Goal: Task Accomplishment & Management: Use online tool/utility

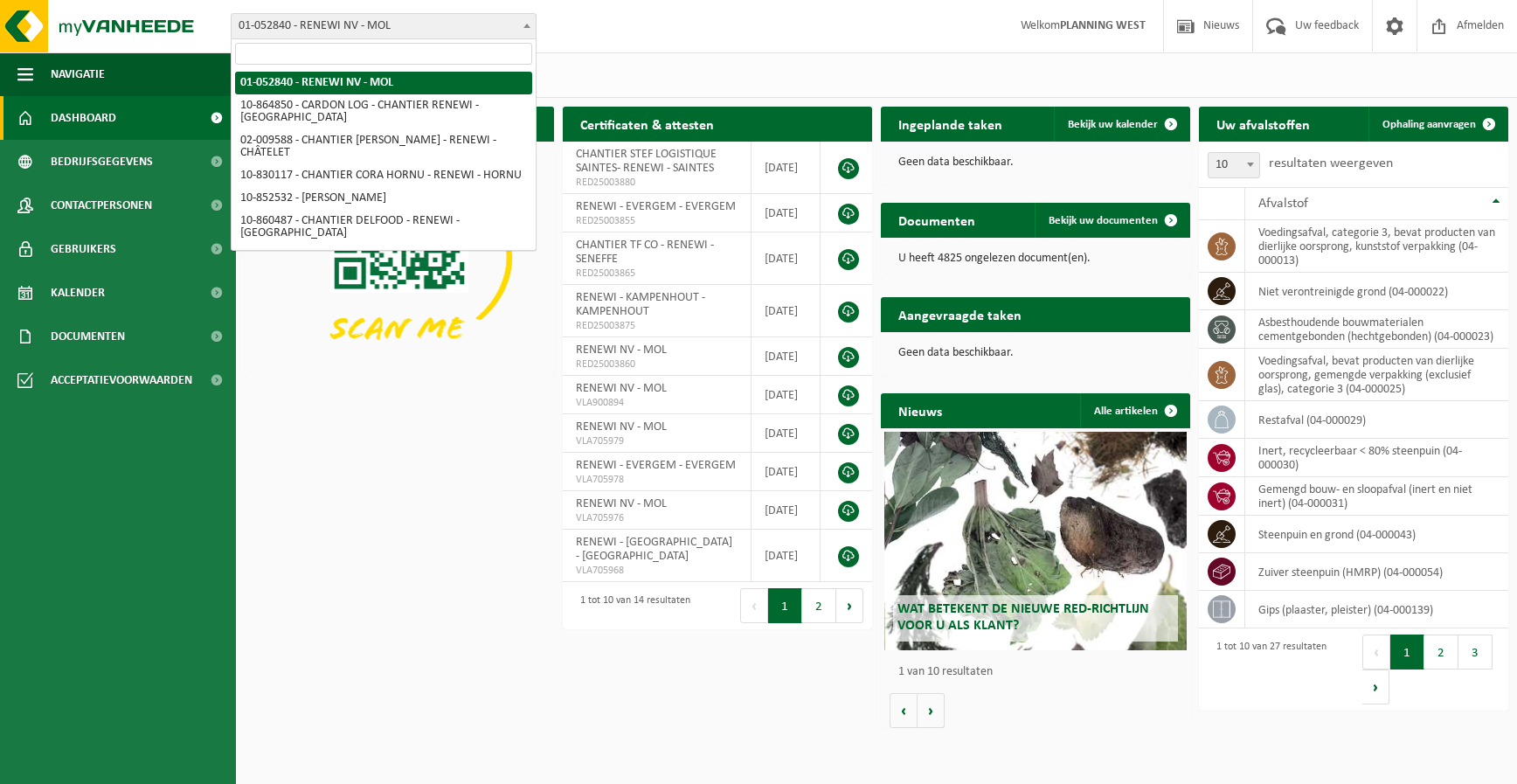
click at [387, 35] on span "01-052840 - RENEWI NV - MOL" at bounding box center [383, 26] width 304 height 24
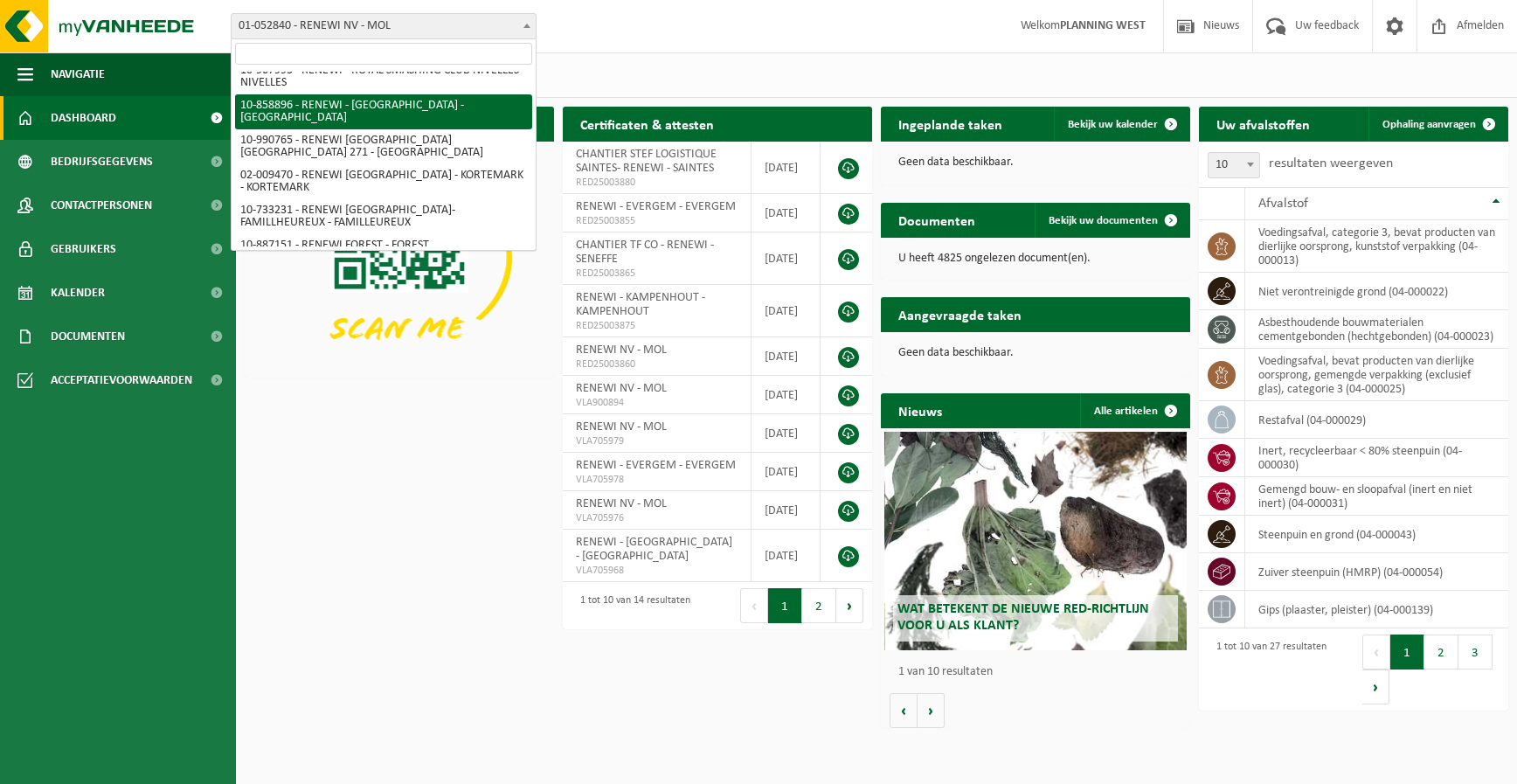
scroll to position [1048, 0]
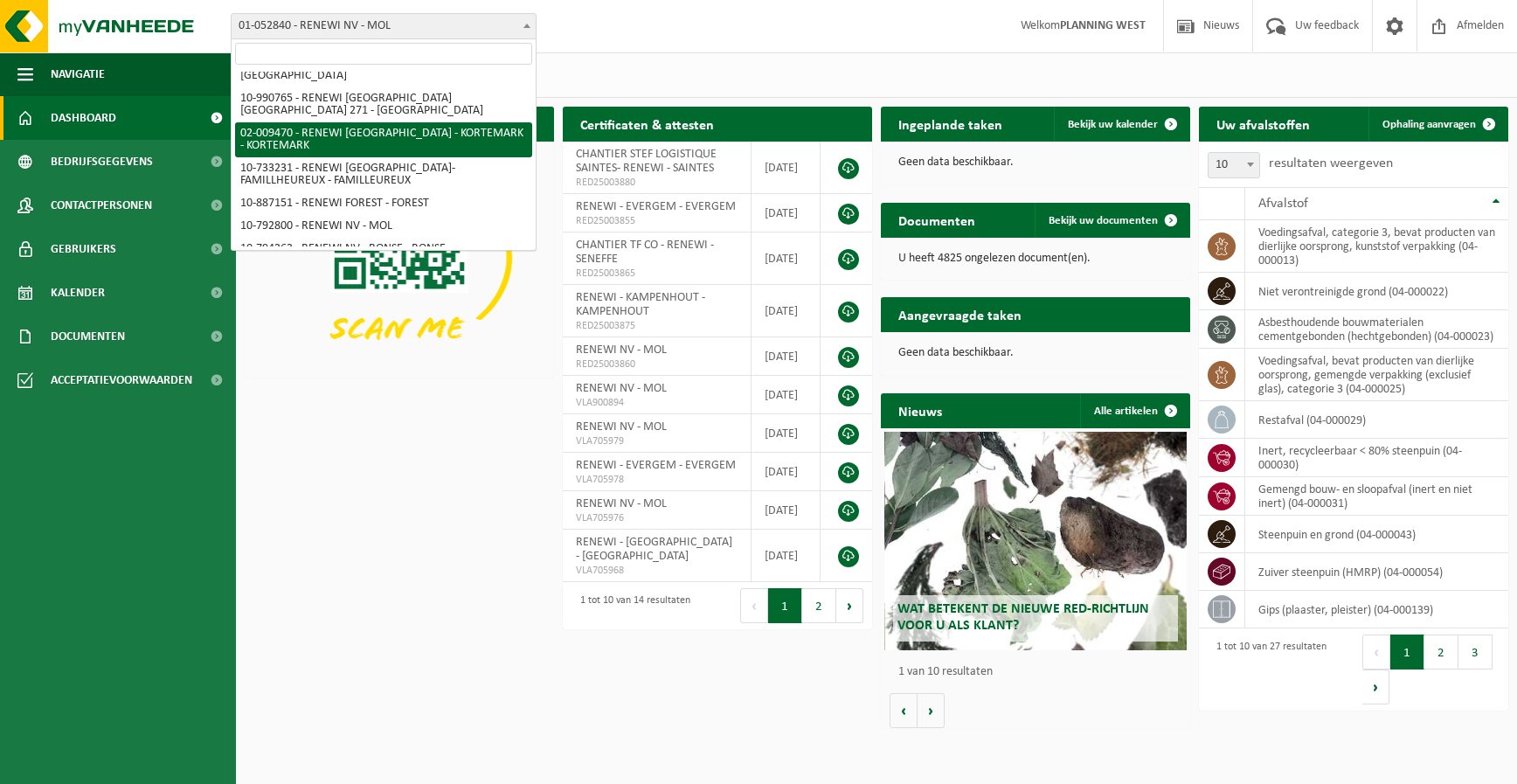
select select "1785"
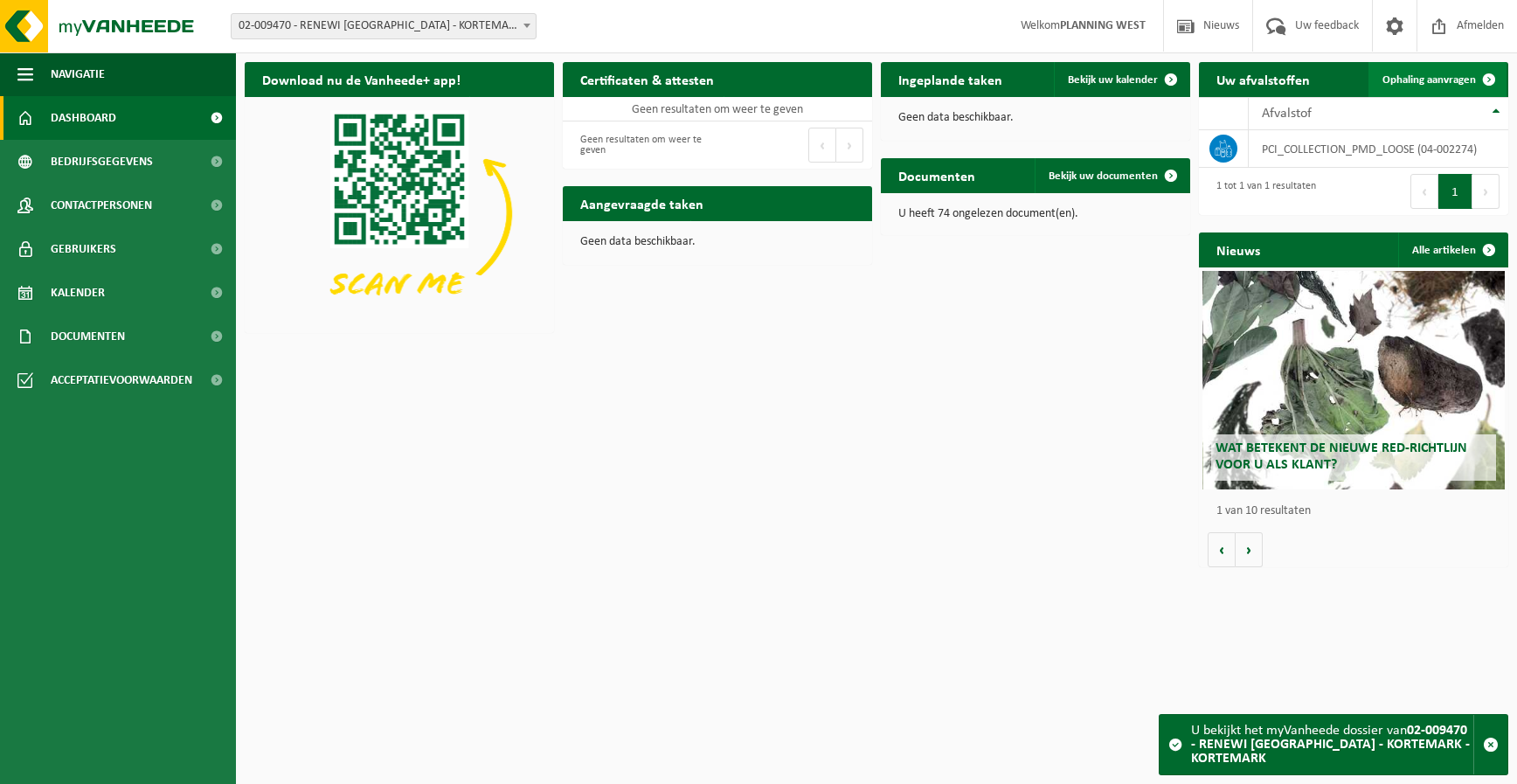
click at [1482, 79] on span at bounding box center [1489, 79] width 35 height 35
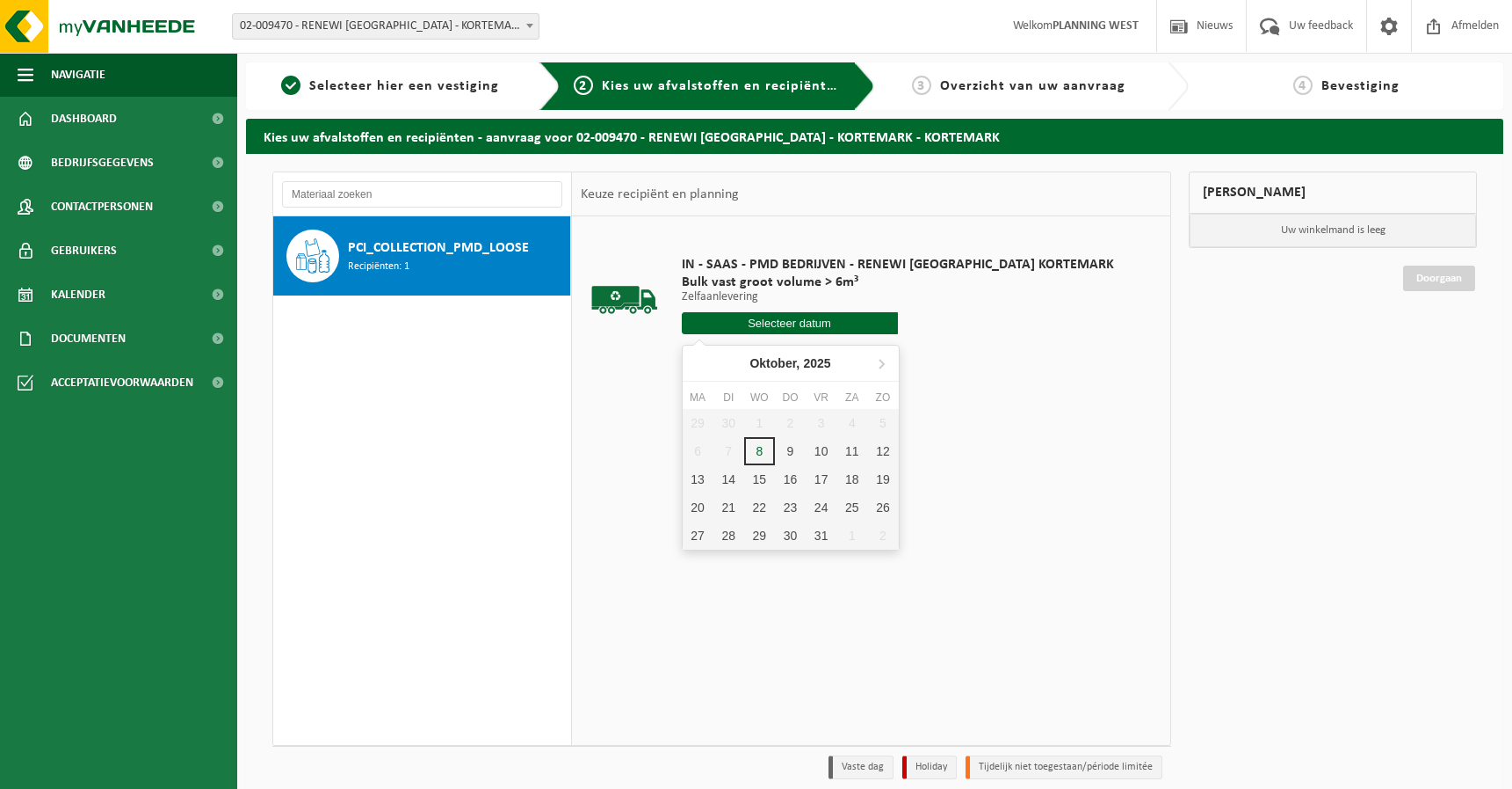
click at [828, 323] on input "text" at bounding box center [790, 322] width 216 height 22
click at [789, 450] on div "9" at bounding box center [791, 451] width 30 height 28
type input "Van 2025-10-09"
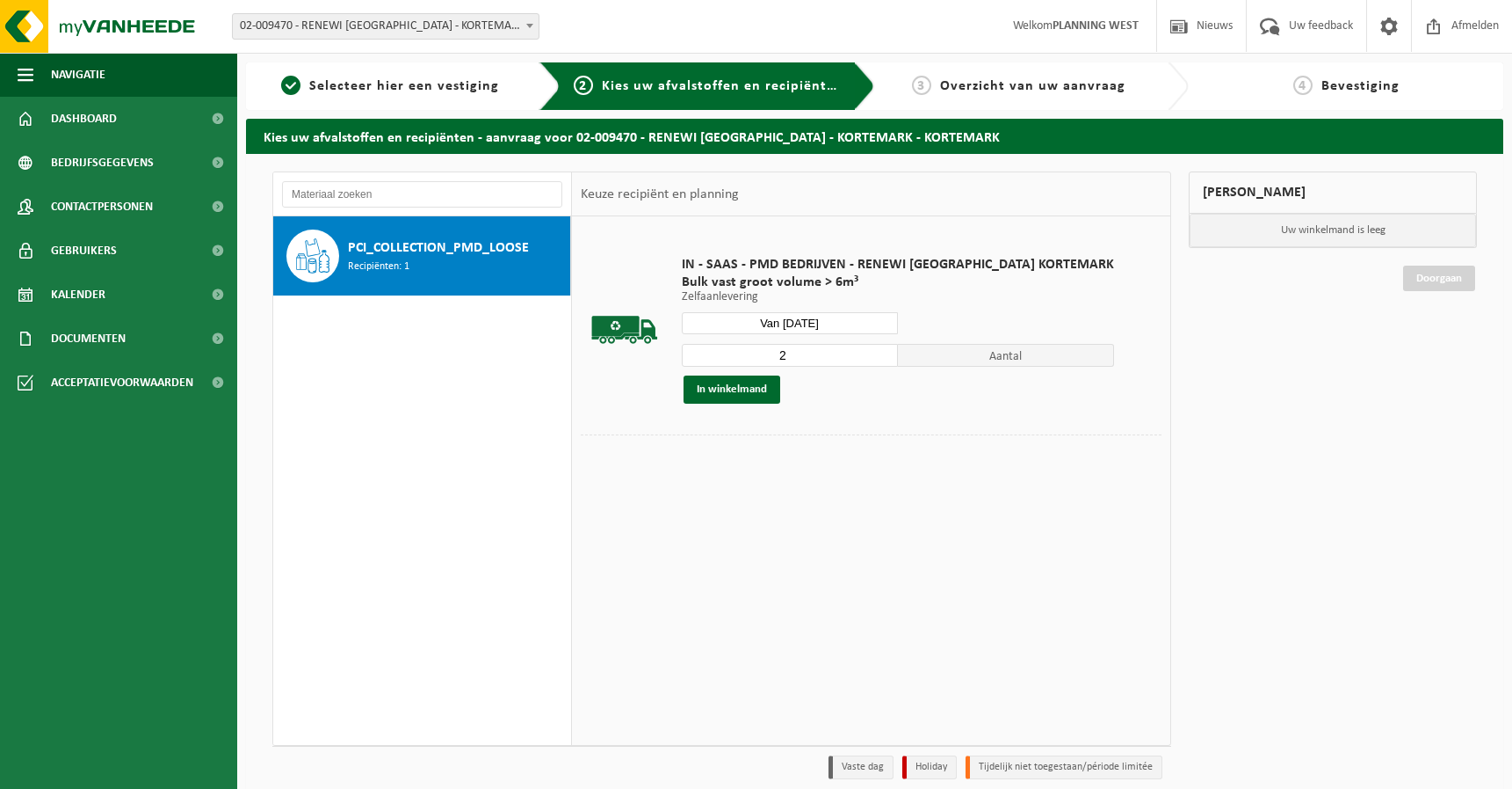
type input "2"
click at [843, 350] on input "2" at bounding box center [790, 355] width 216 height 23
click at [780, 386] on div "In winkelmand" at bounding box center [898, 389] width 433 height 28
click at [769, 391] on button "In winkelmand" at bounding box center [732, 389] width 97 height 28
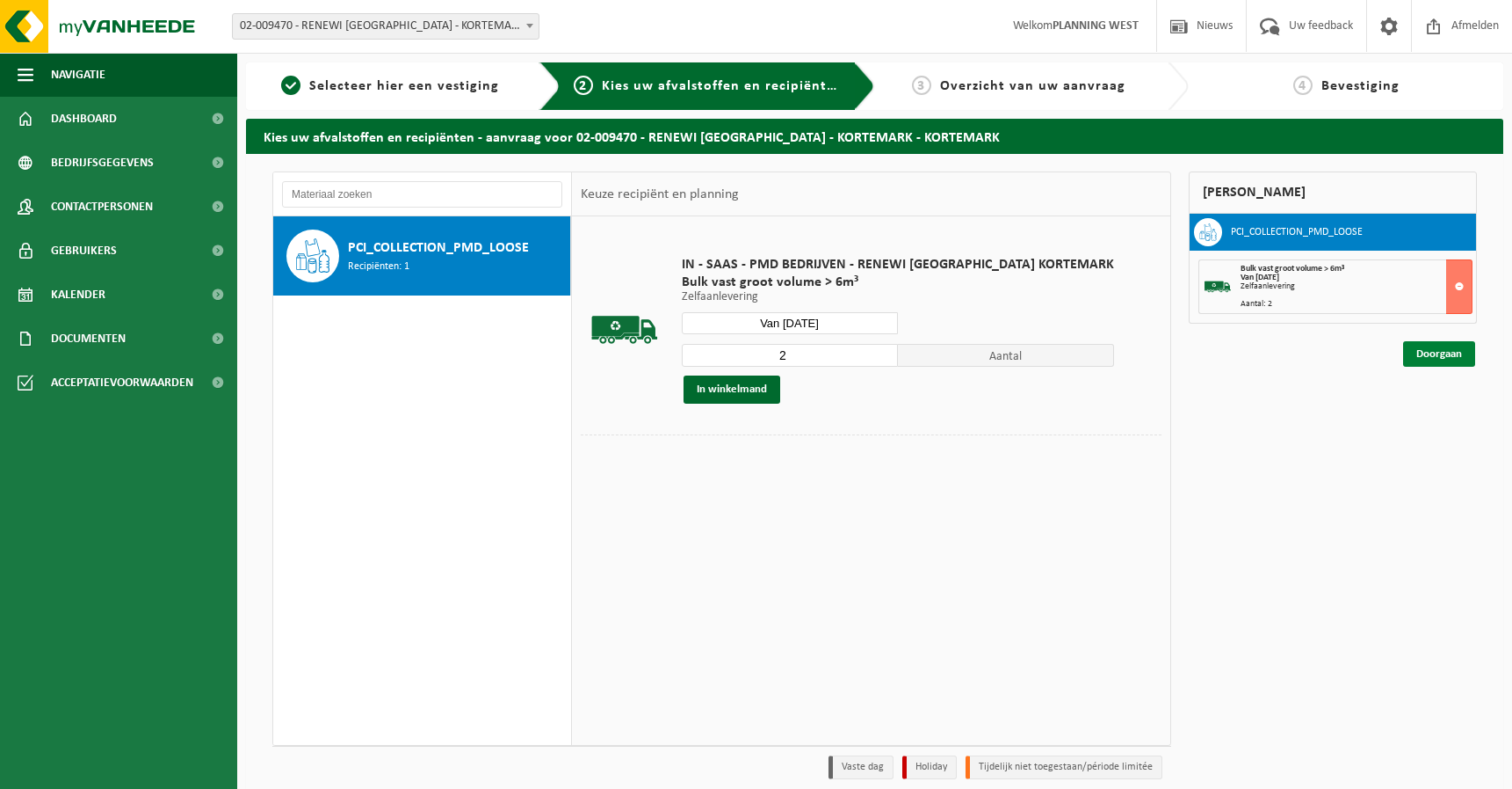
click at [1417, 348] on link "Doorgaan" at bounding box center [1439, 353] width 72 height 26
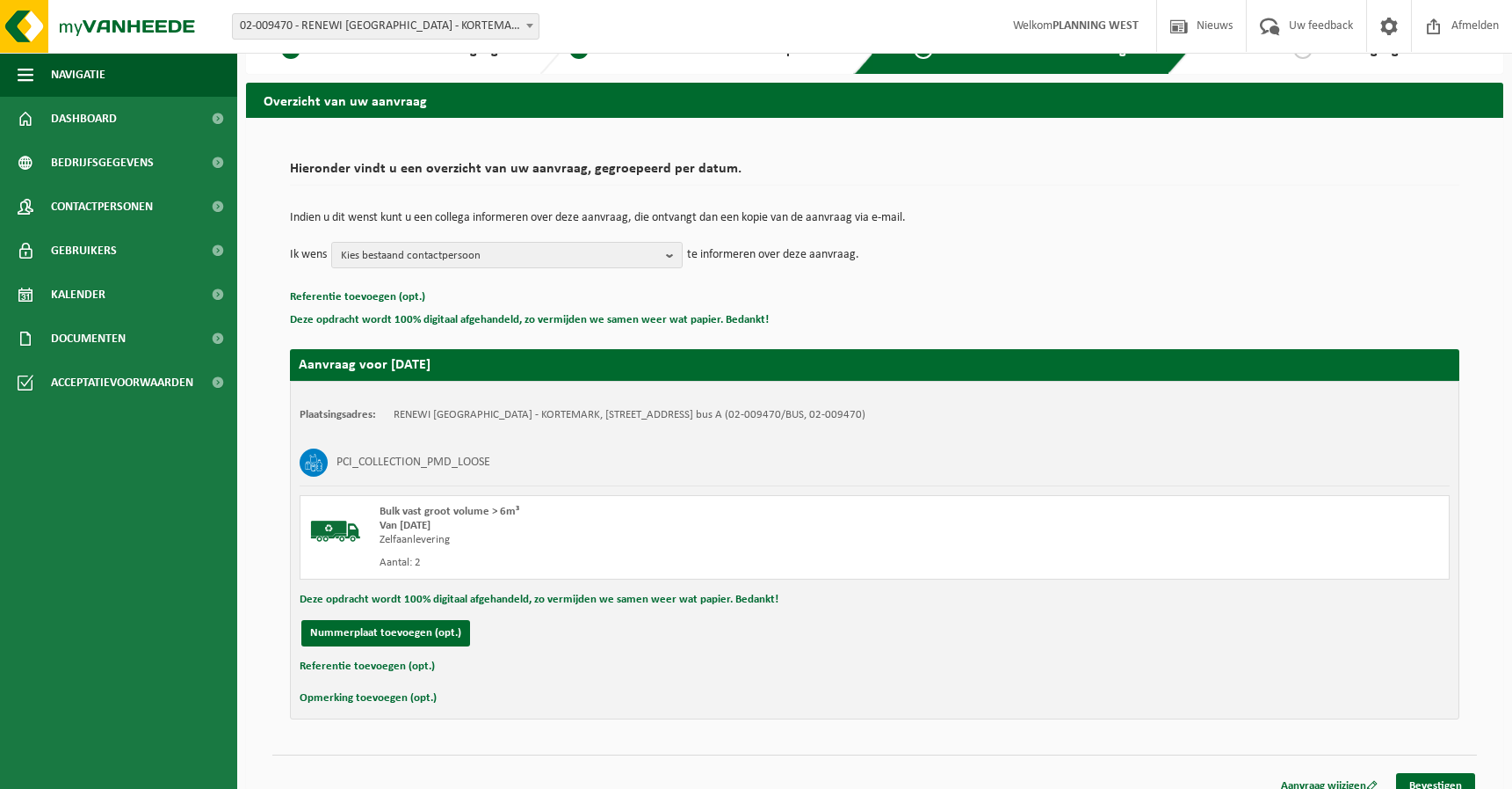
scroll to position [55, 0]
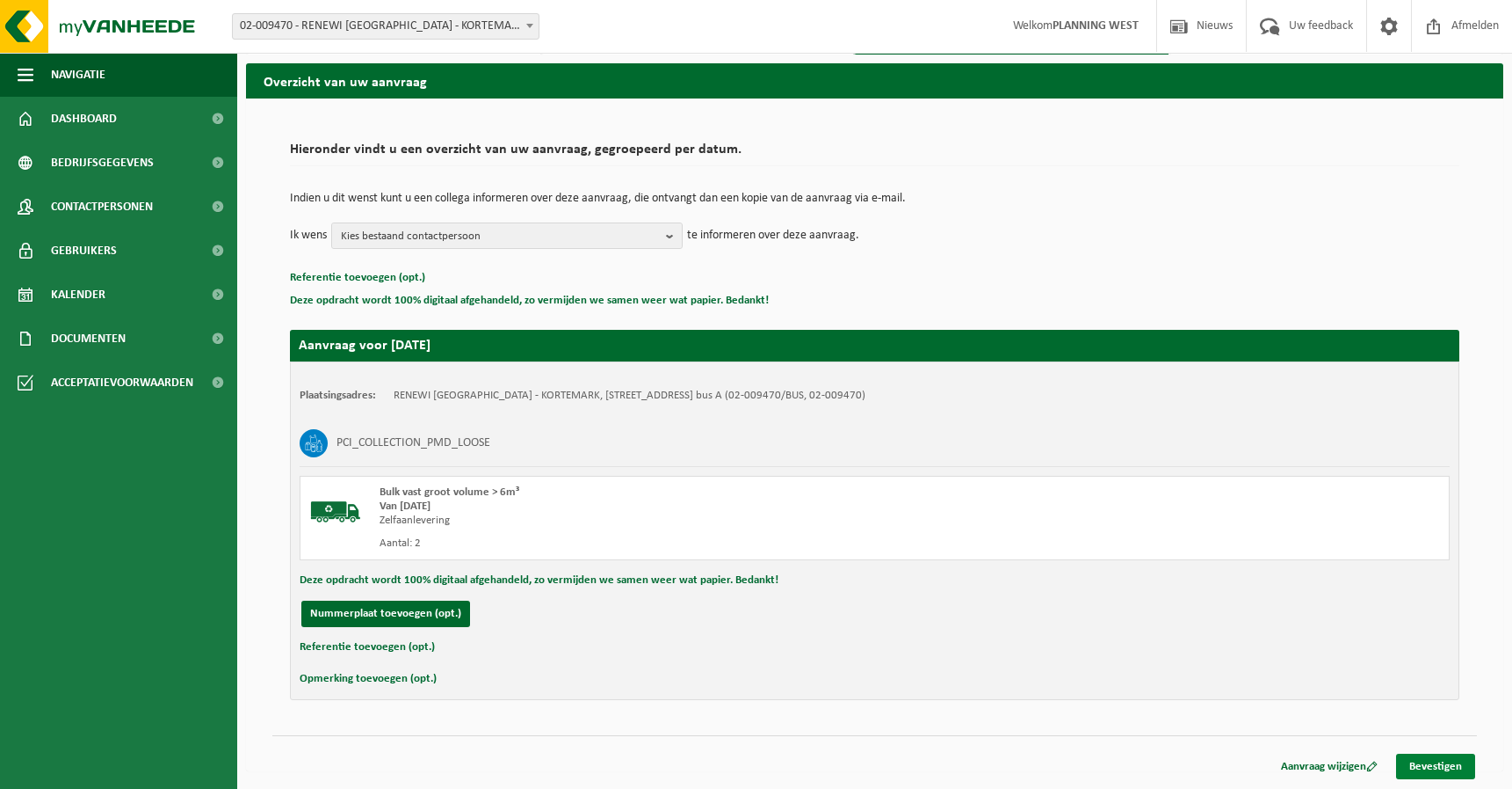
click at [1421, 761] on link "Bevestigen" at bounding box center [1436, 765] width 80 height 26
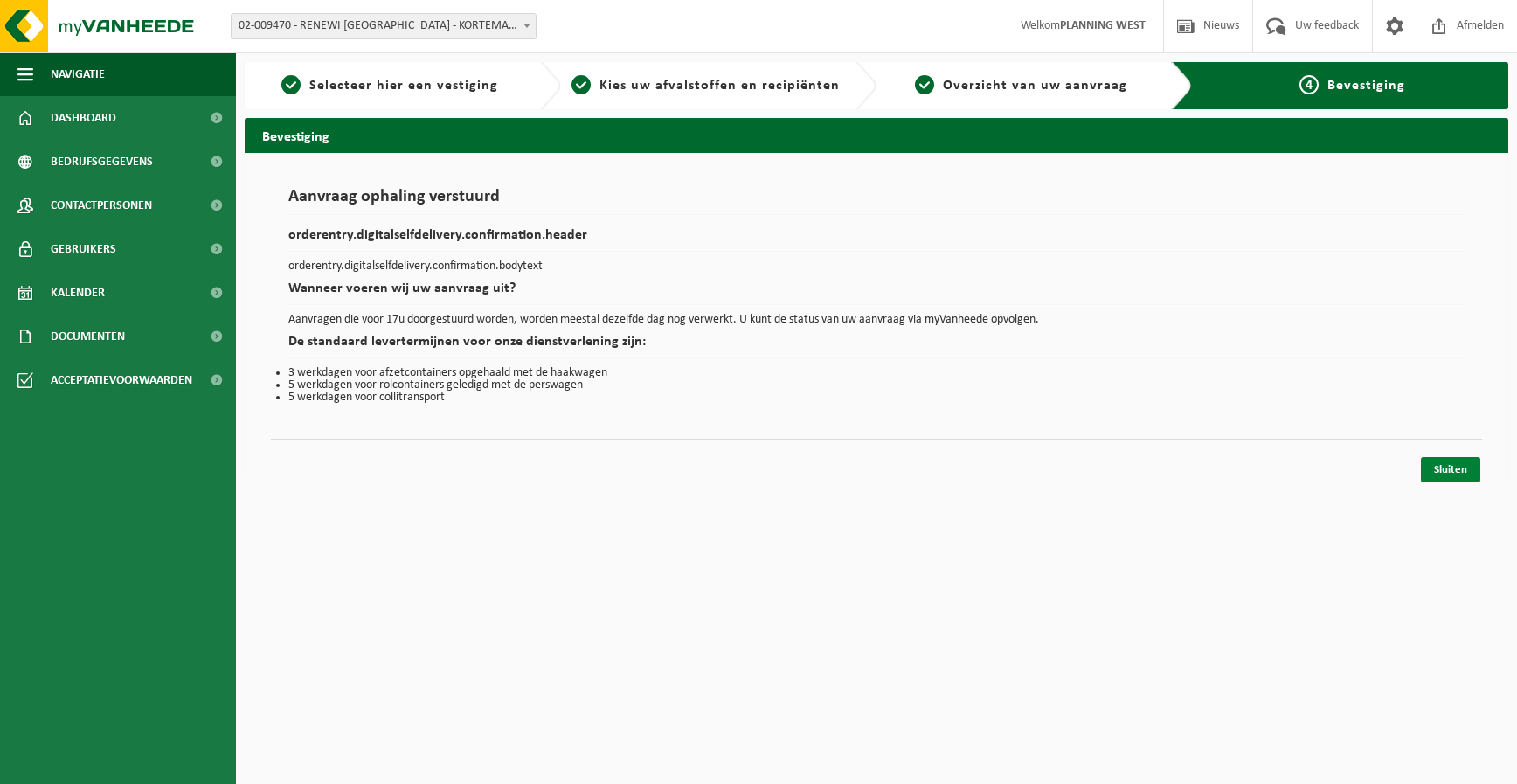
click at [1467, 461] on link "Sluiten" at bounding box center [1450, 469] width 59 height 25
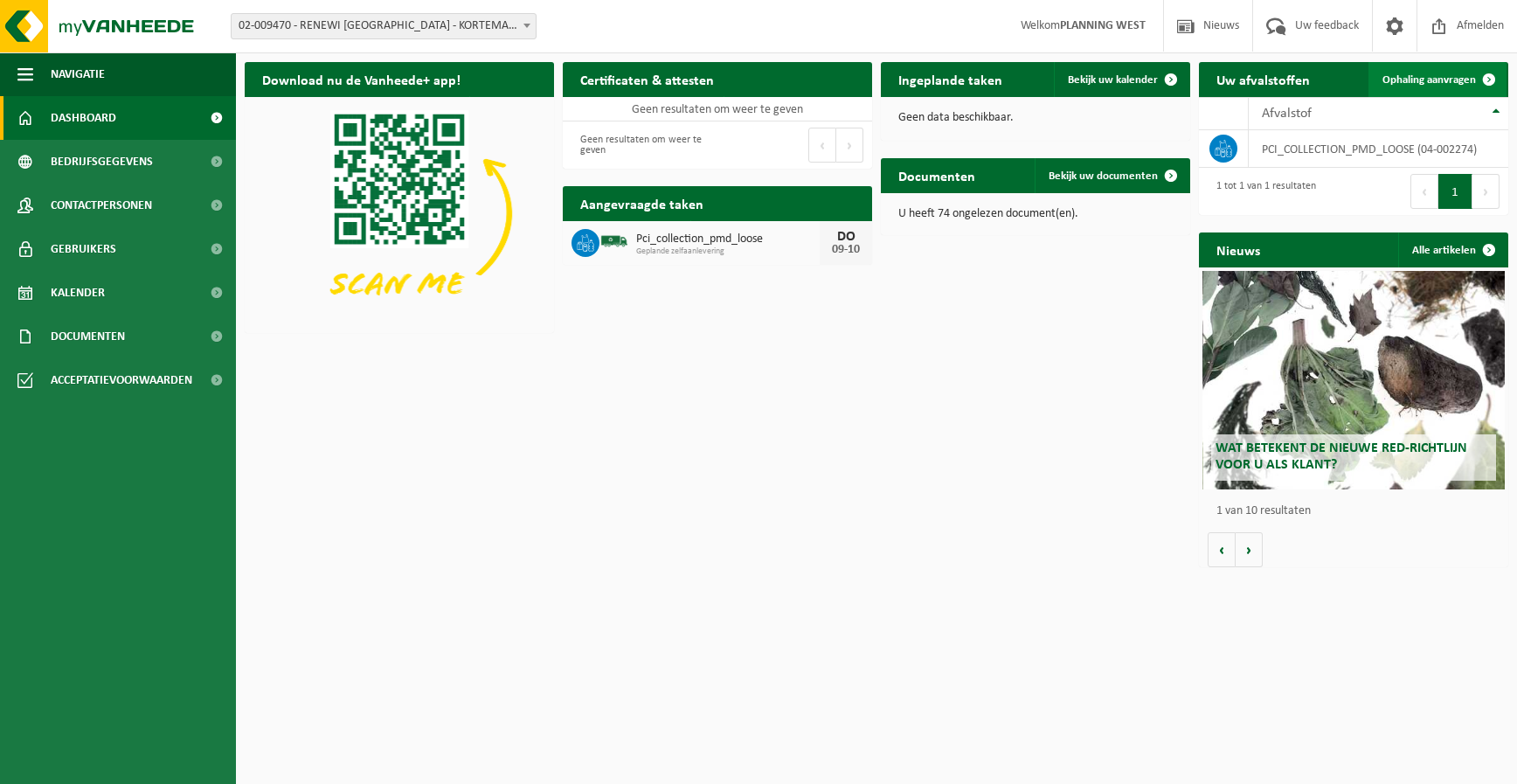
click at [1500, 72] on span at bounding box center [1489, 79] width 35 height 35
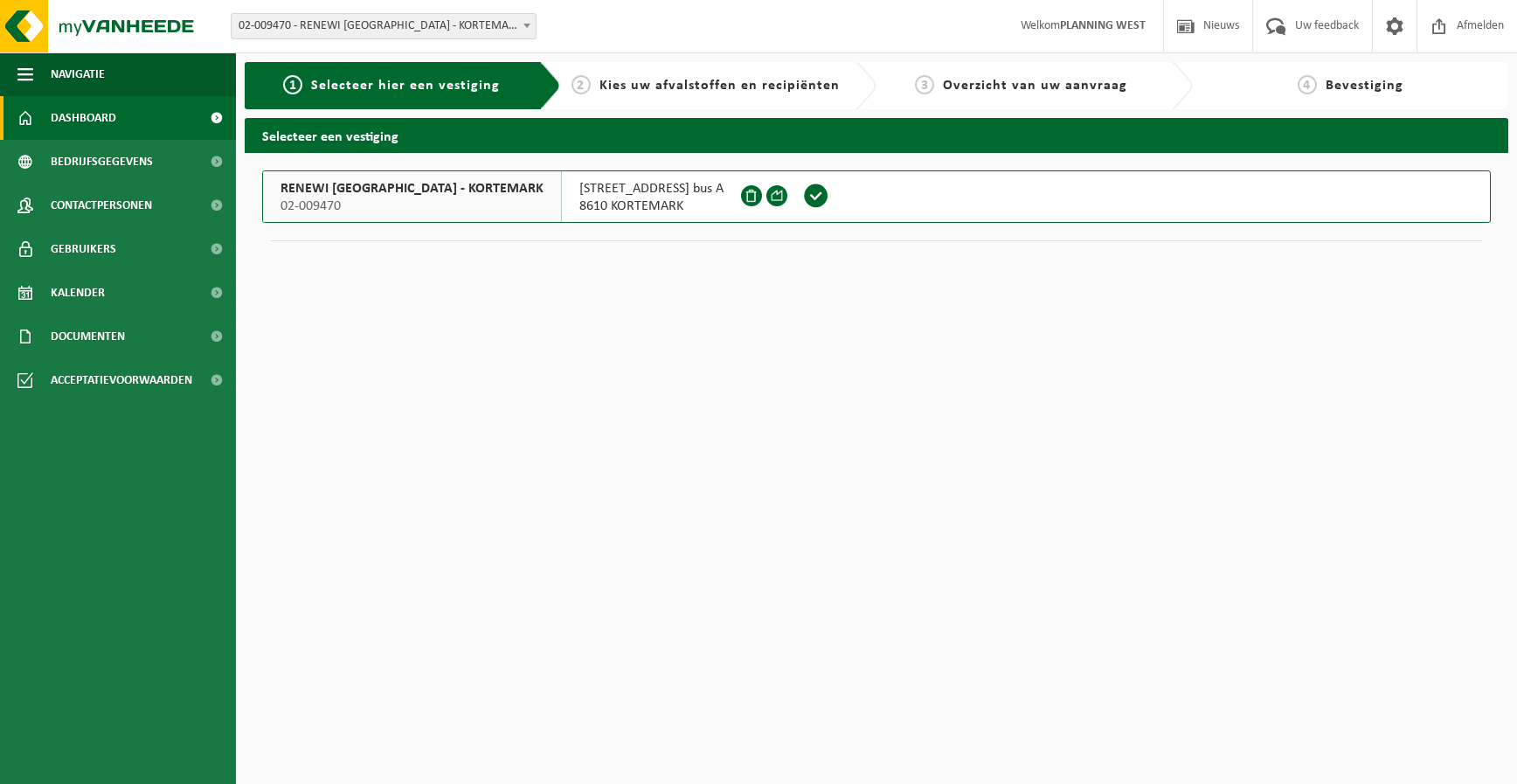
click at [128, 110] on link "Dashboard" at bounding box center [118, 118] width 236 height 43
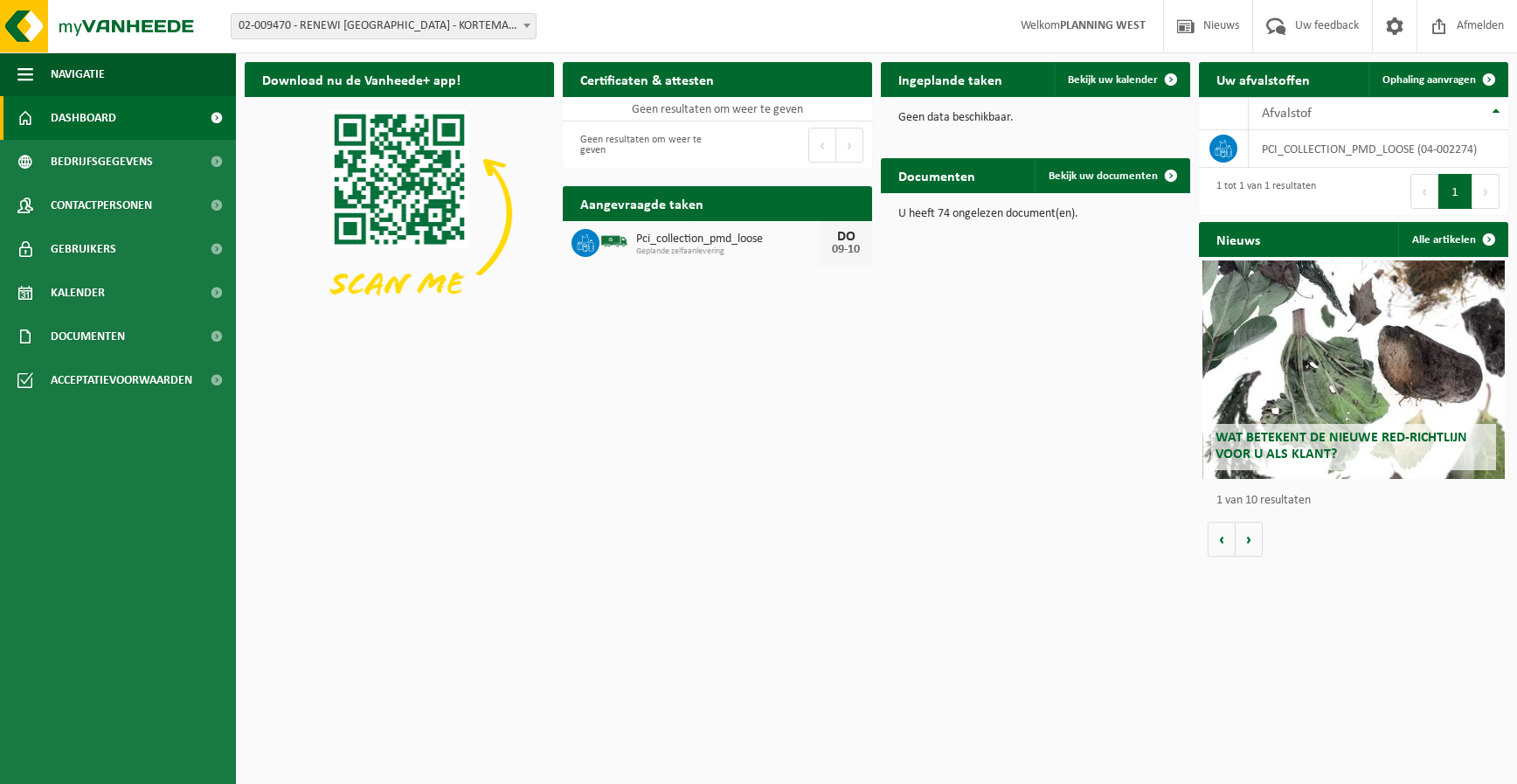
click at [765, 250] on span "Geplande zelfaanlevering" at bounding box center [728, 251] width 184 height 10
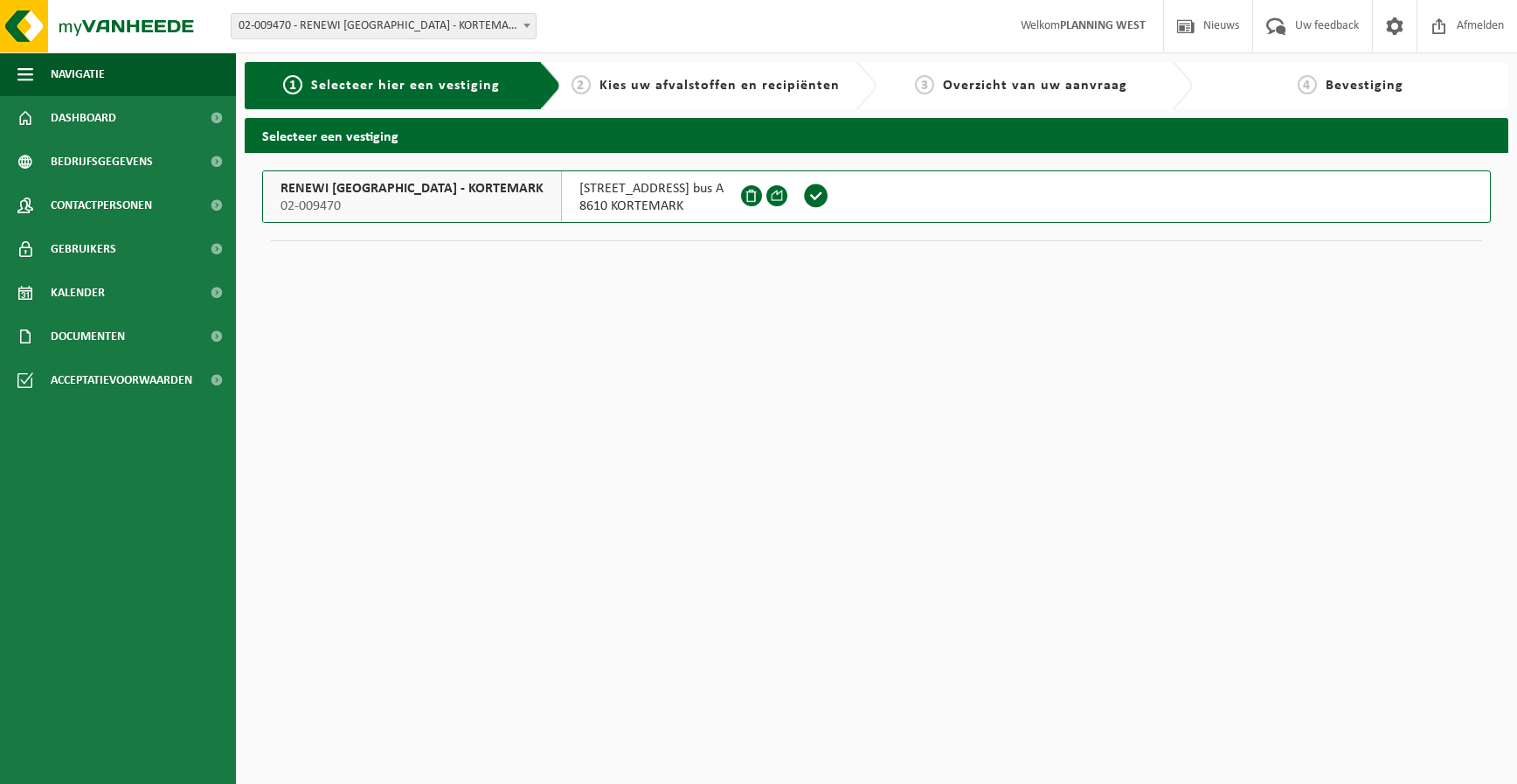
click at [466, 24] on span "02-009470 - RENEWI [GEOGRAPHIC_DATA] - KORTEMARK - KORTEMARK" at bounding box center [383, 26] width 304 height 24
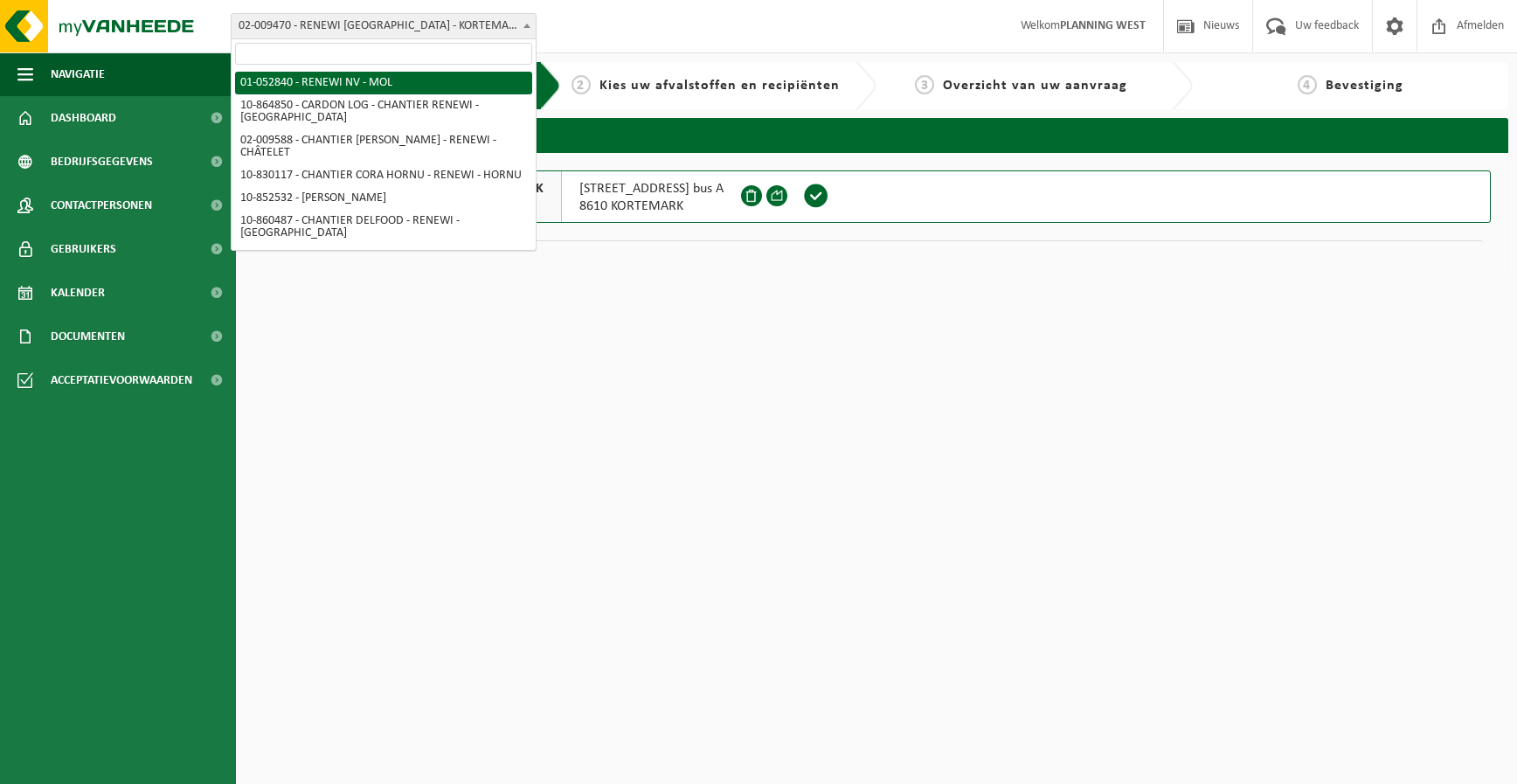
select select "259"
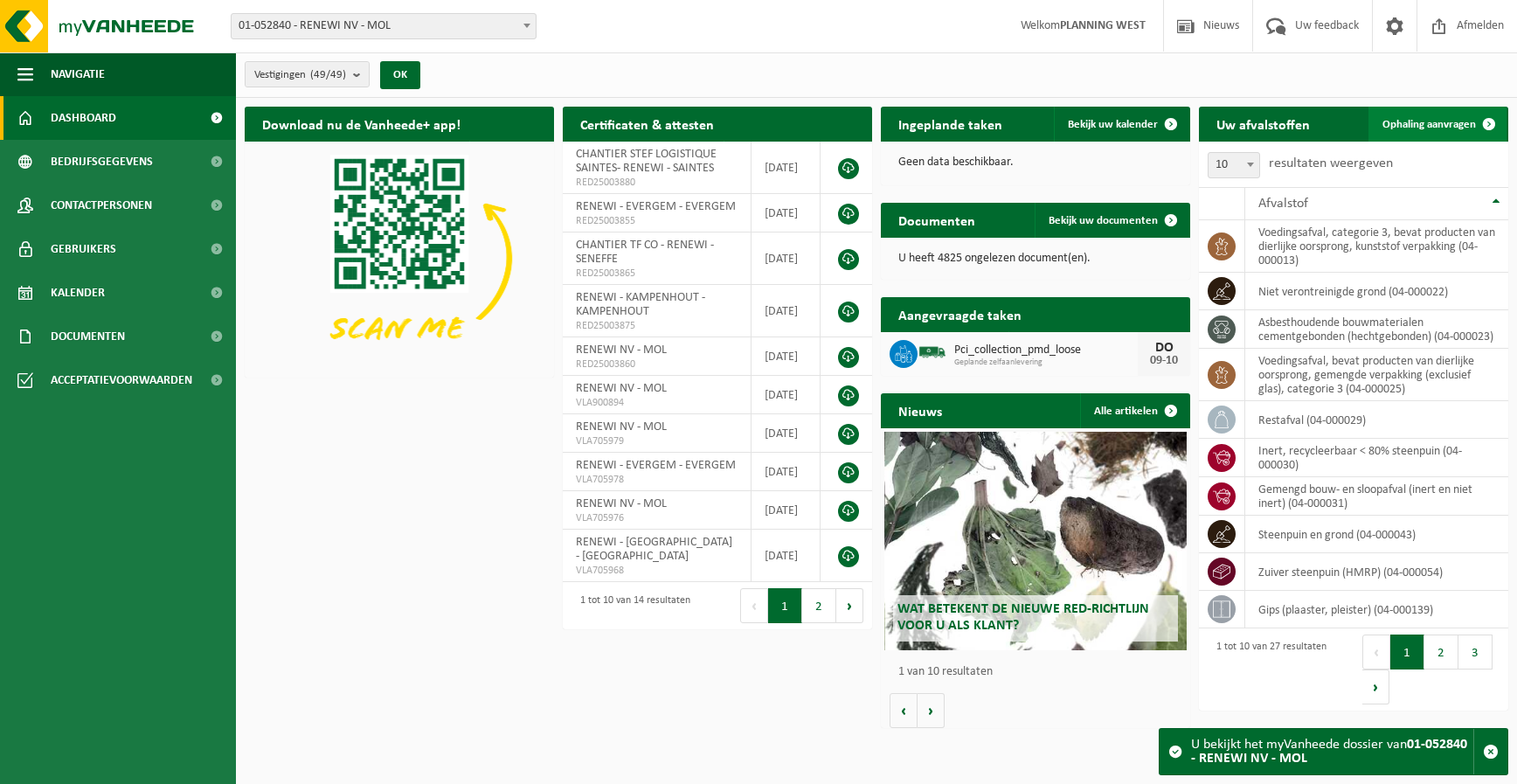
click at [1470, 127] on span "Ophaling aanvragen" at bounding box center [1428, 124] width 93 height 11
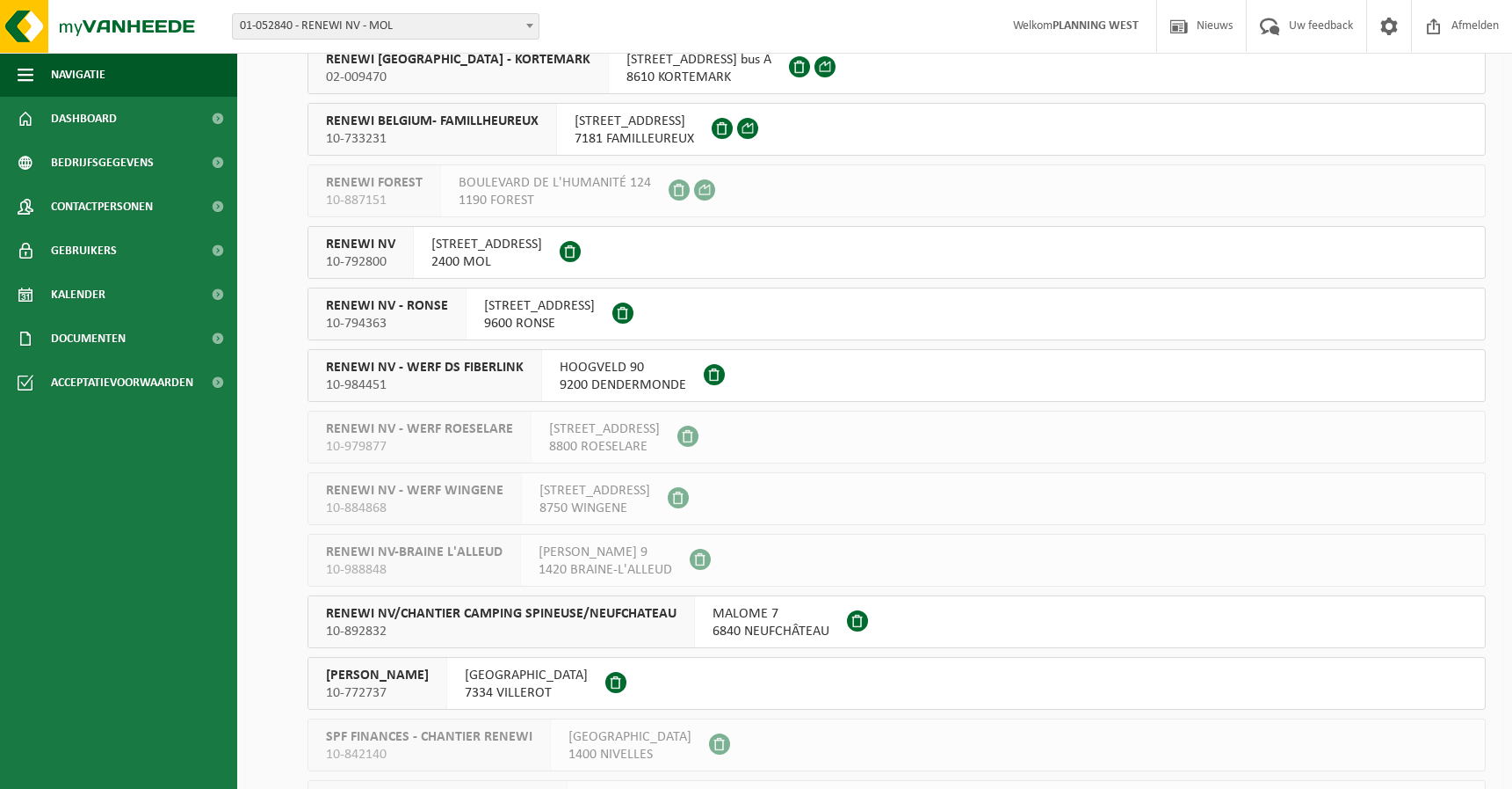
scroll to position [2374, 0]
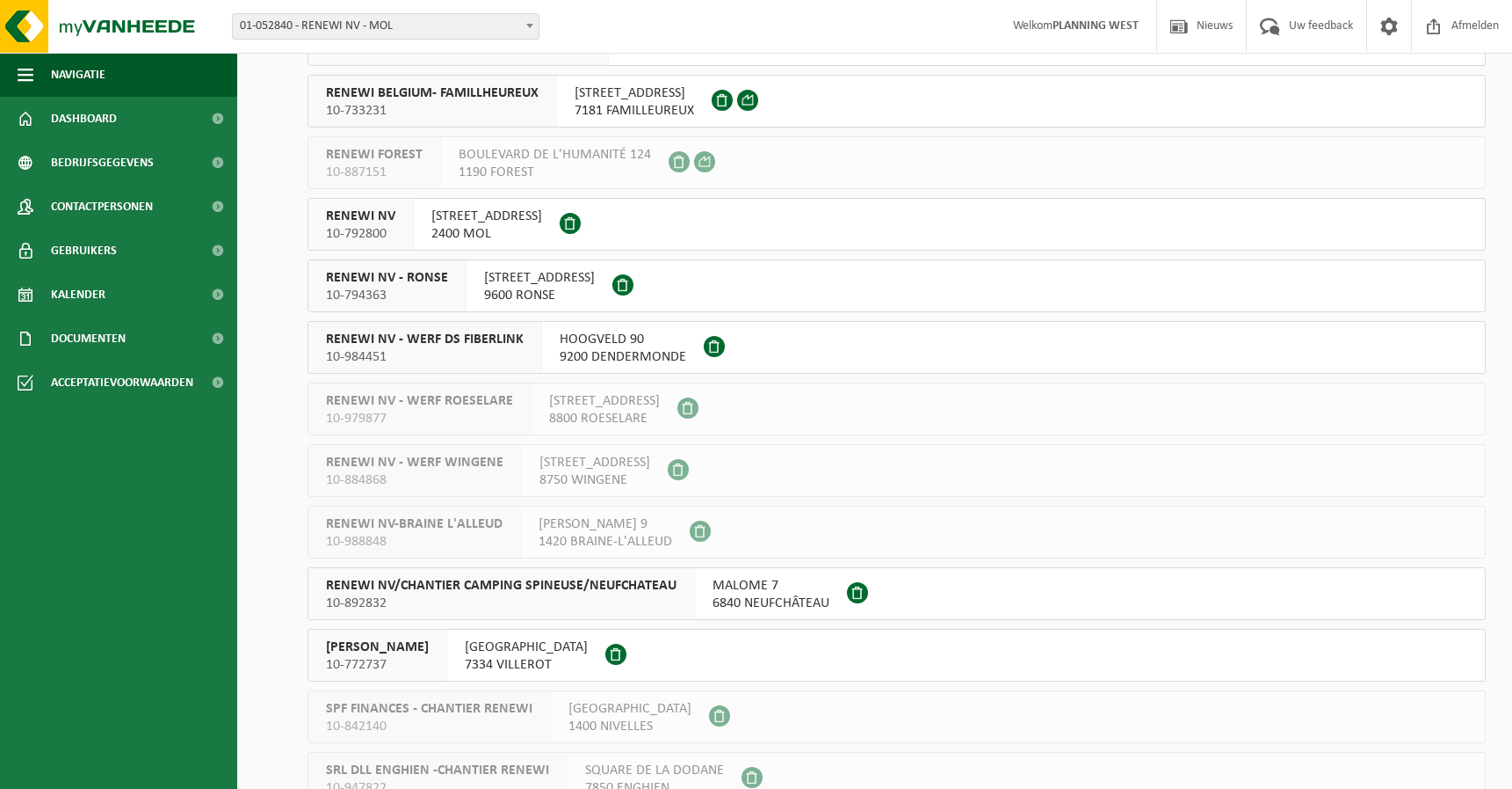
click at [378, 217] on span "RENEWI NV" at bounding box center [360, 216] width 69 height 18
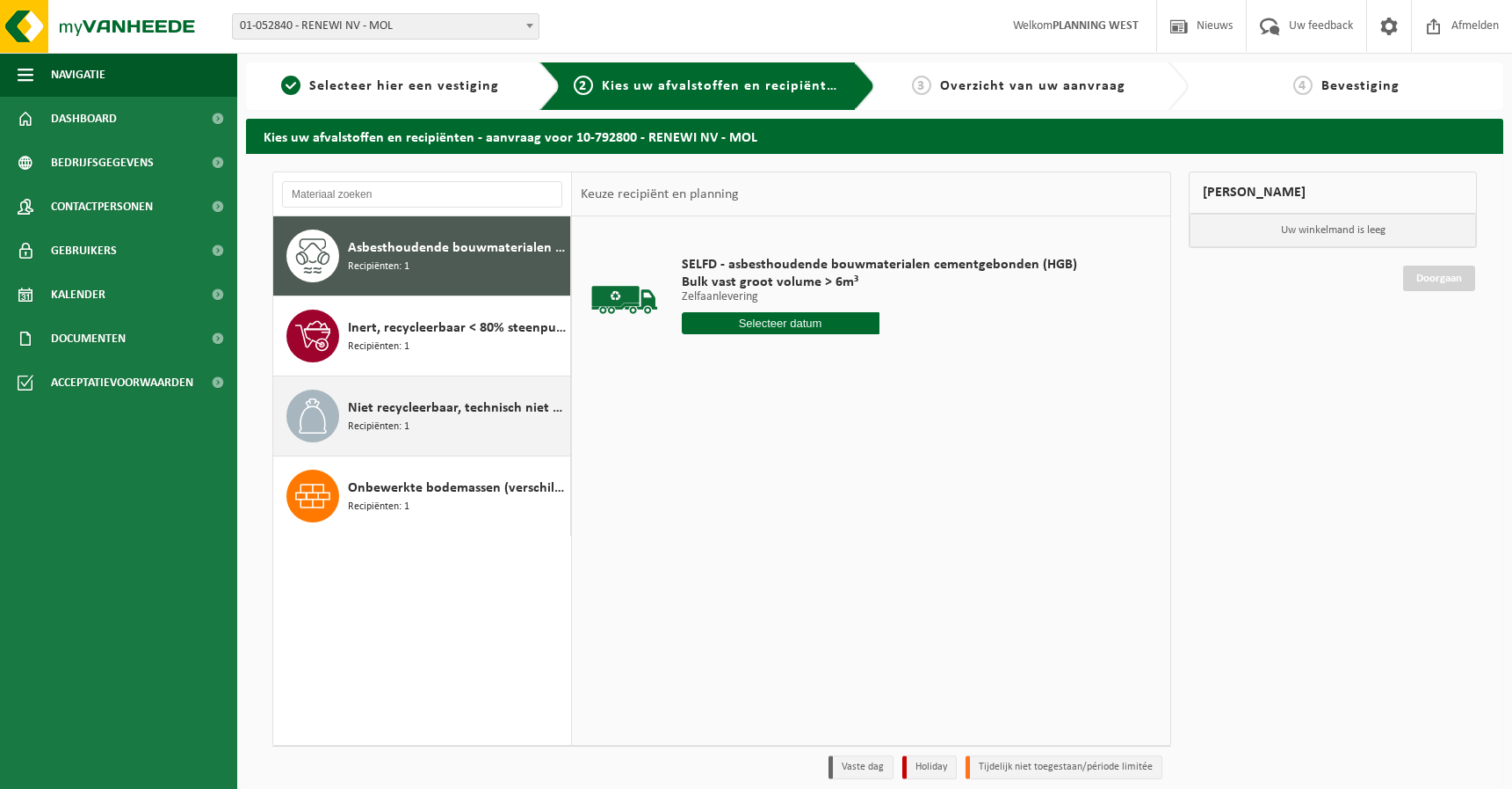
click at [410, 428] on div "Niet recycleerbaar, technisch niet verbrandbaar afval (brandbaar) Recipiënten: 1" at bounding box center [457, 416] width 218 height 53
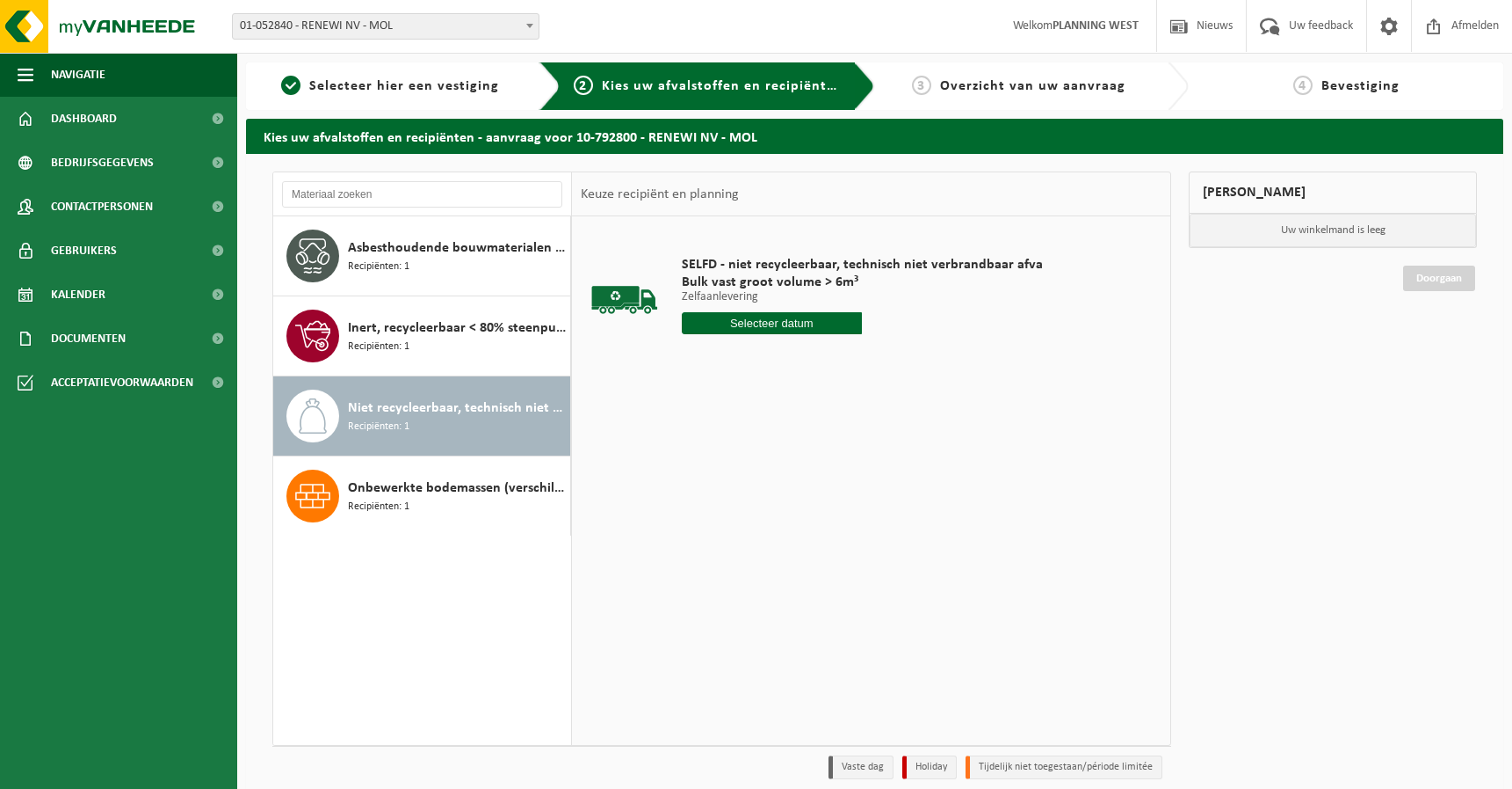
click at [765, 328] on input "text" at bounding box center [772, 322] width 181 height 22
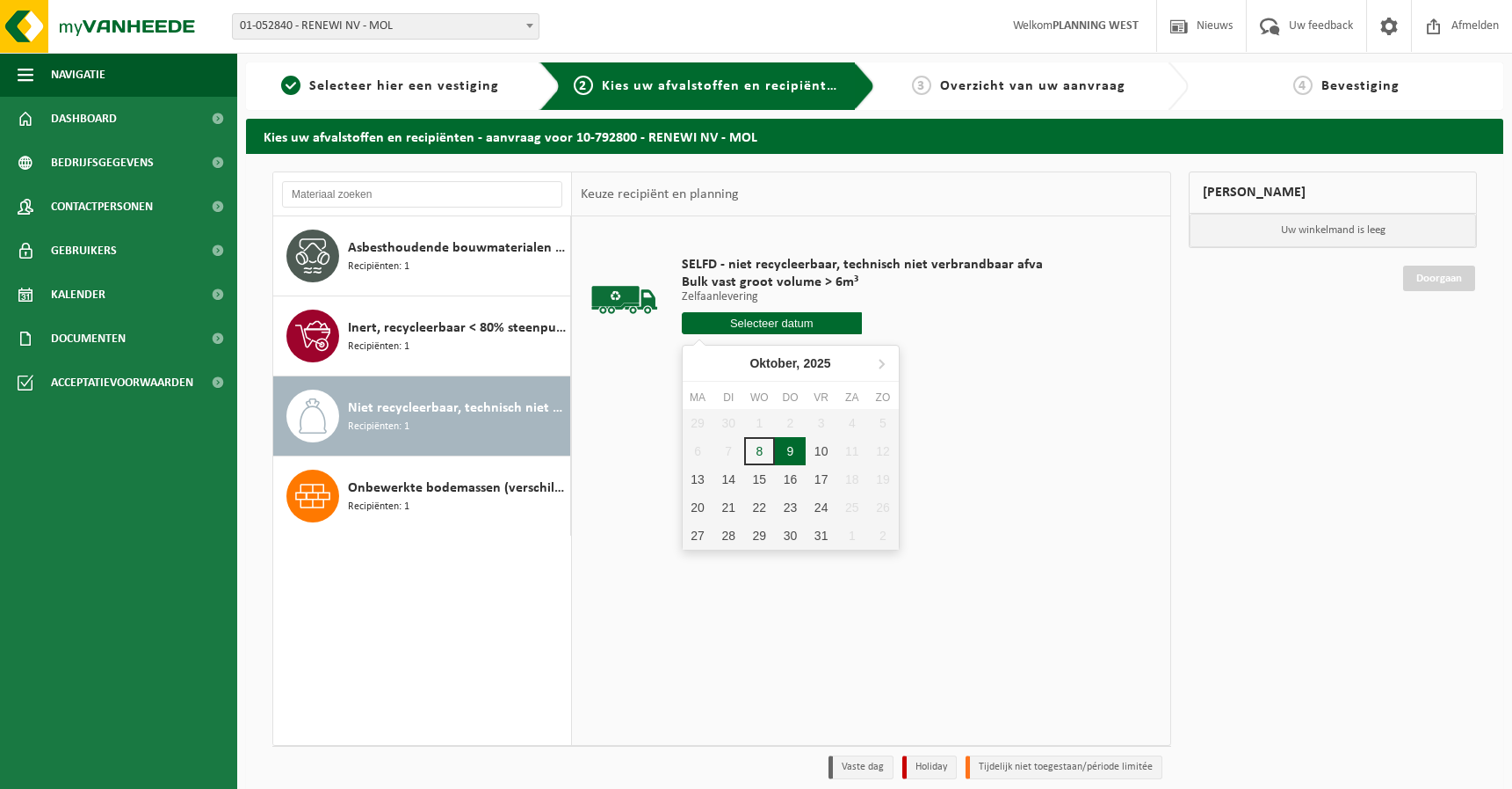
click at [784, 446] on div "9" at bounding box center [791, 451] width 30 height 28
type input "Van [DATE]"
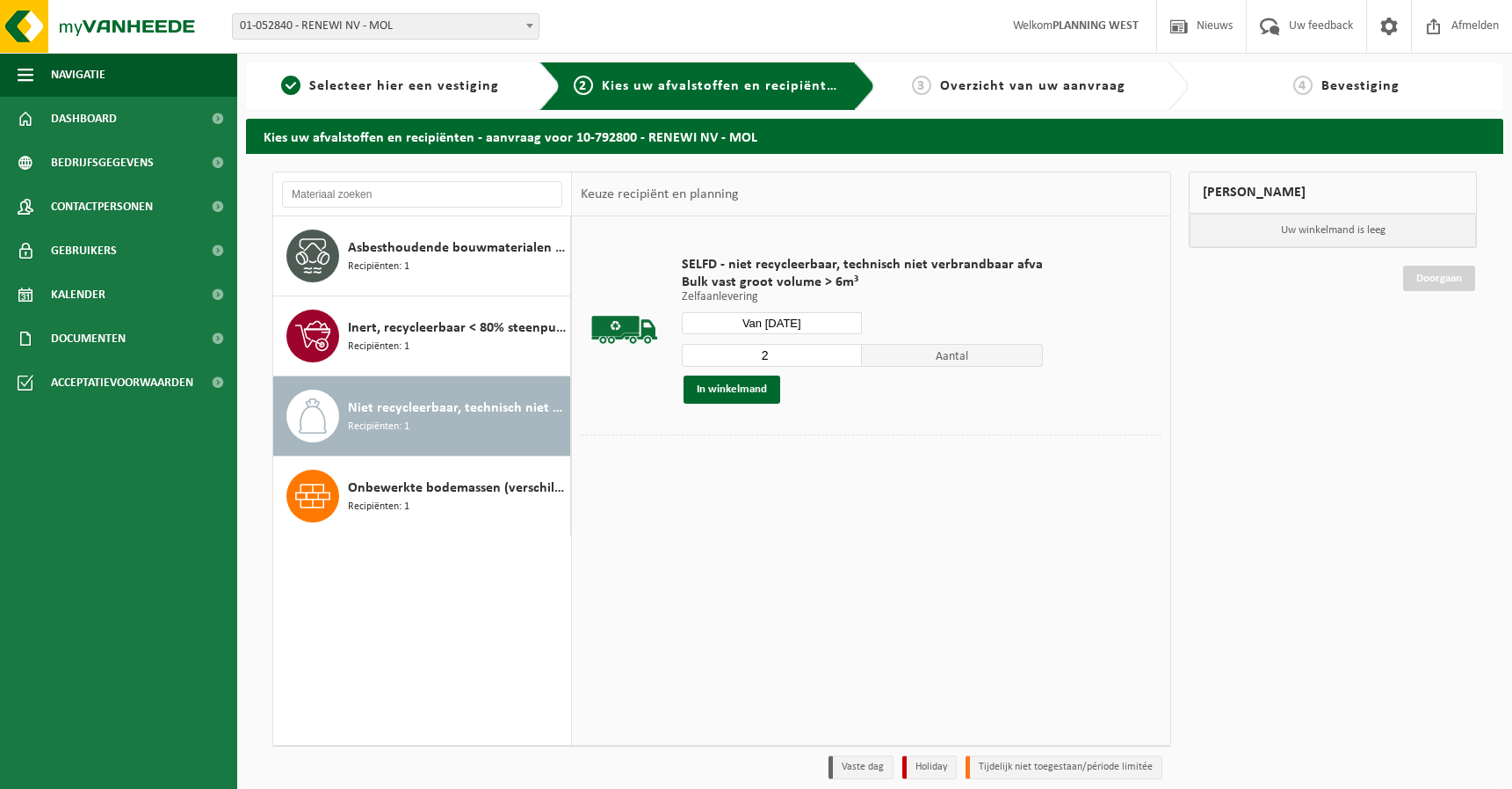
type input "2"
click at [839, 350] on input "2" at bounding box center [772, 355] width 181 height 23
click at [728, 395] on button "In winkelmand" at bounding box center [732, 389] width 97 height 28
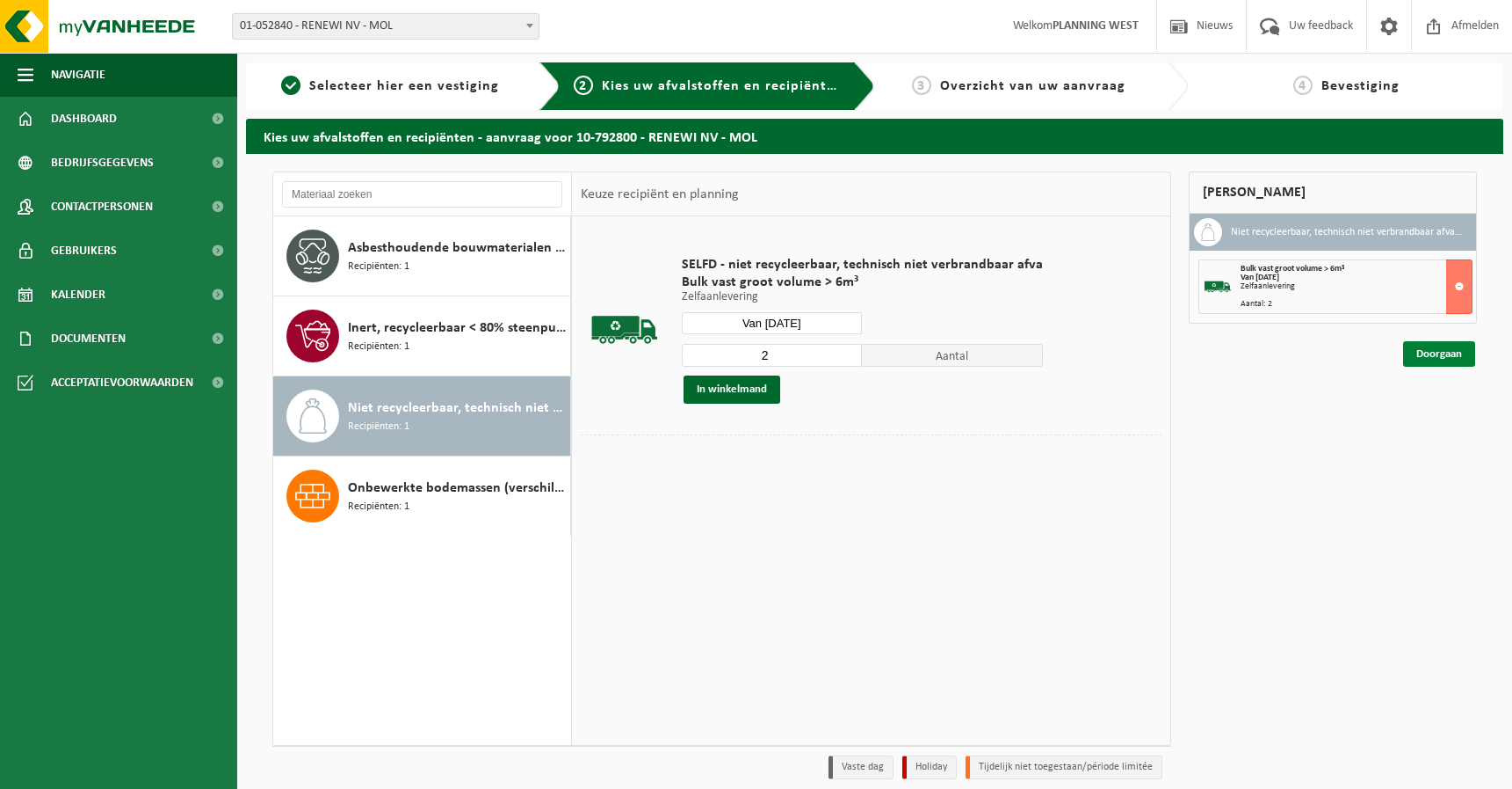
click at [1441, 350] on link "Doorgaan" at bounding box center [1439, 353] width 72 height 26
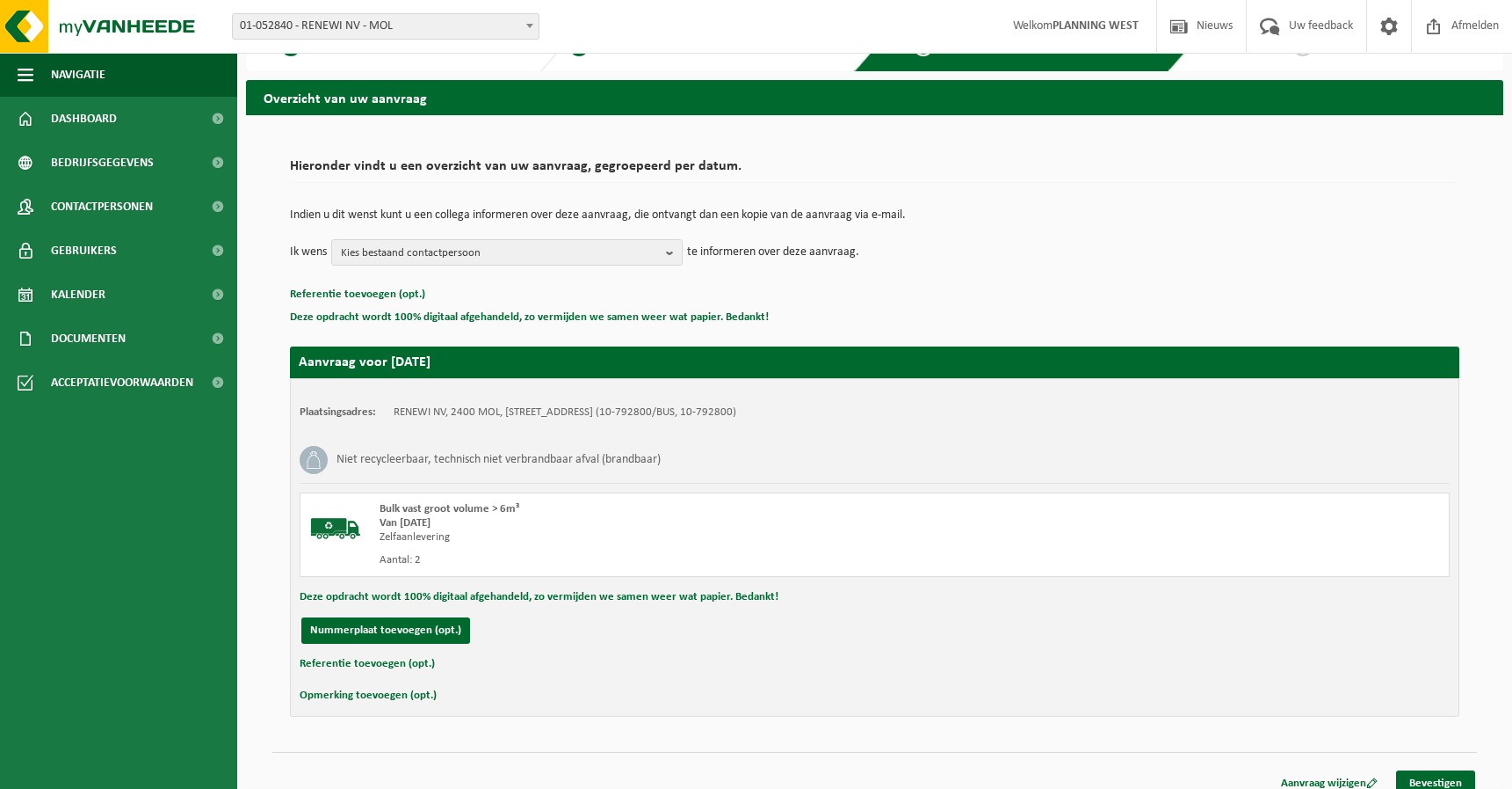
scroll to position [55, 0]
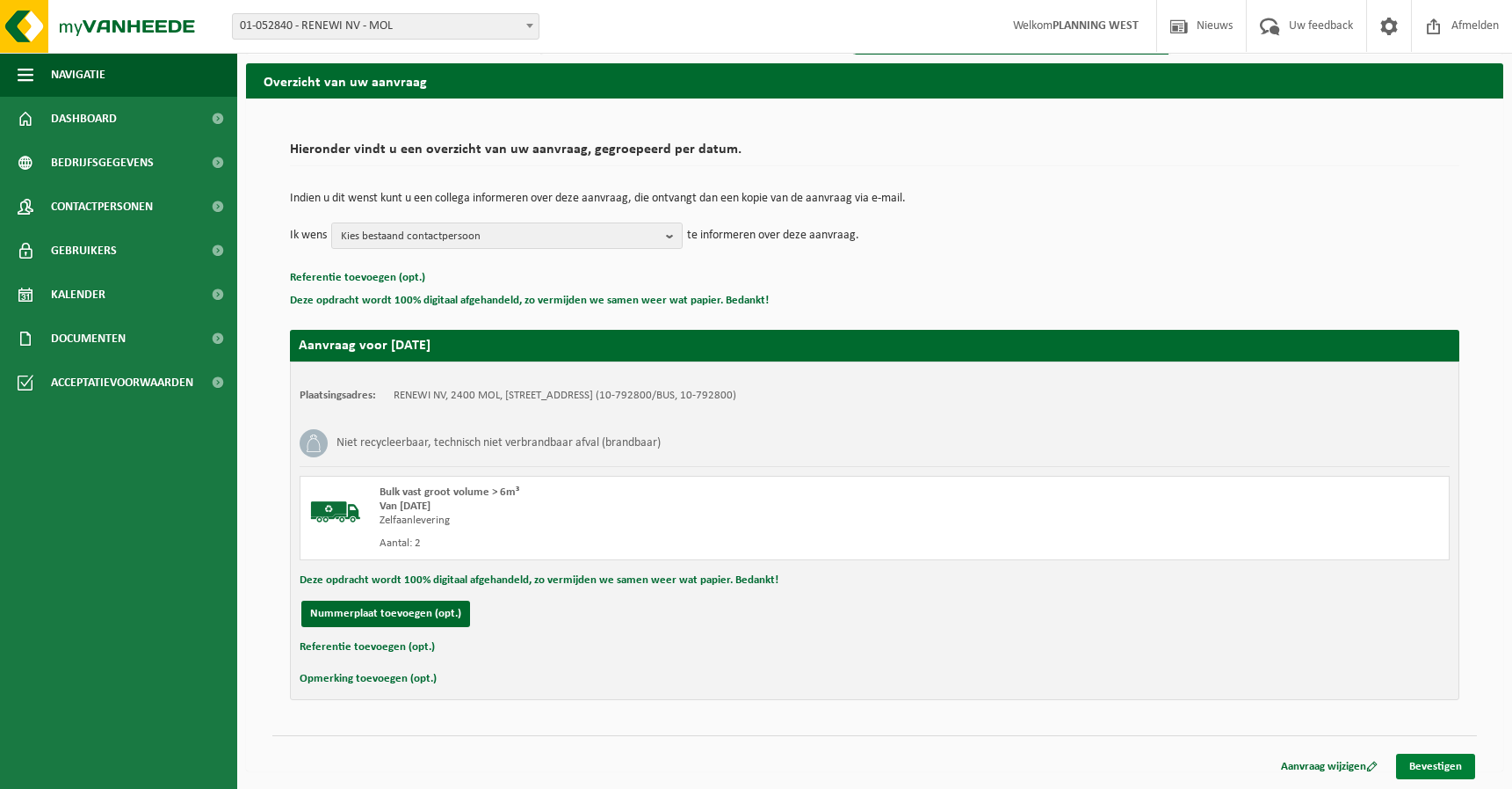
click at [1432, 773] on link "Bevestigen" at bounding box center [1436, 765] width 80 height 26
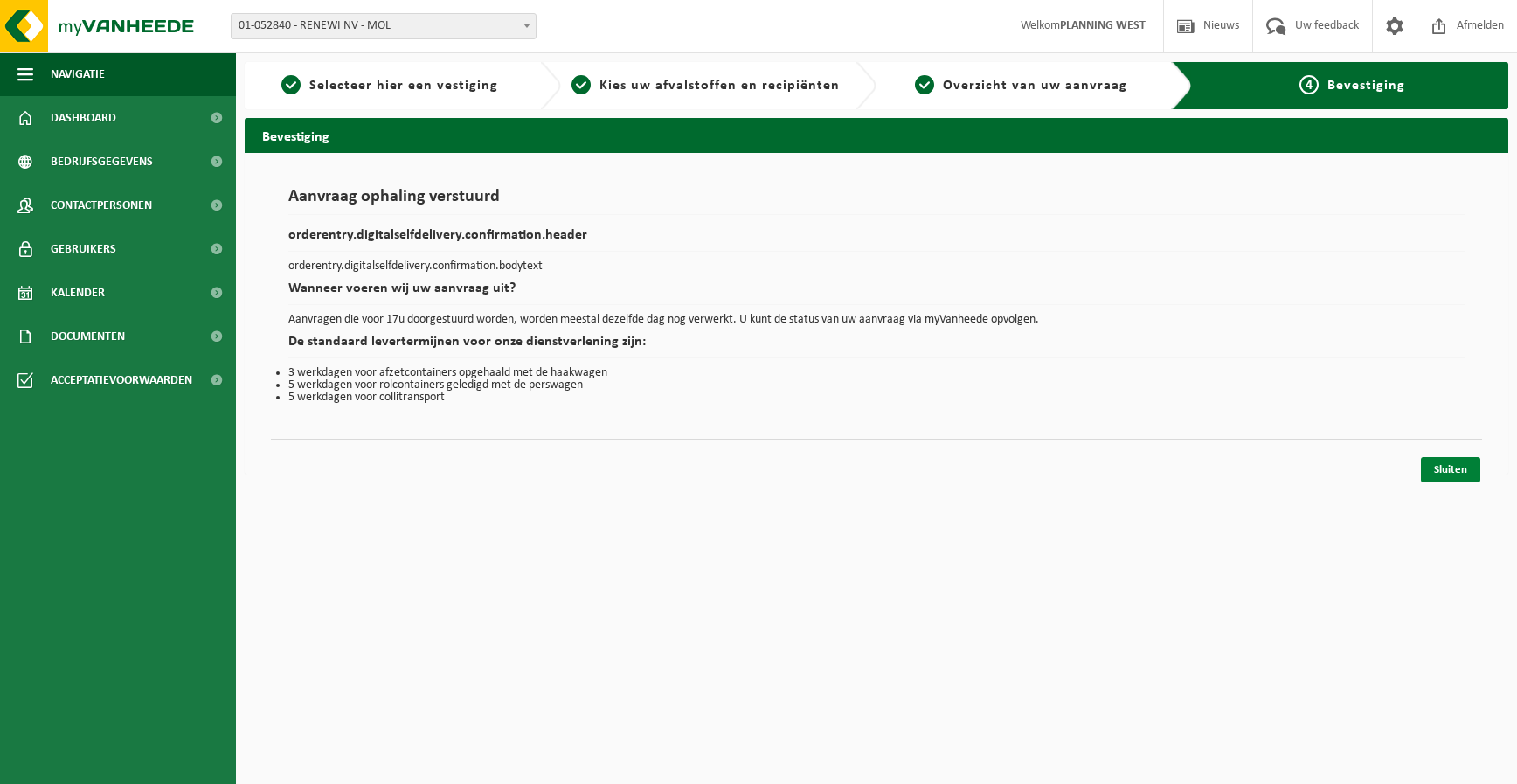
drag, startPoint x: 1505, startPoint y: 440, endPoint x: 1477, endPoint y: 457, distance: 32.8
click at [1504, 440] on div "Aanvraag ophaling verstuurd orderentry.digitalselfdelivery.confirmation.header …" at bounding box center [877, 313] width 1264 height 322
click at [1460, 473] on link "Sluiten" at bounding box center [1450, 469] width 59 height 25
